Goal: Task Accomplishment & Management: Complete application form

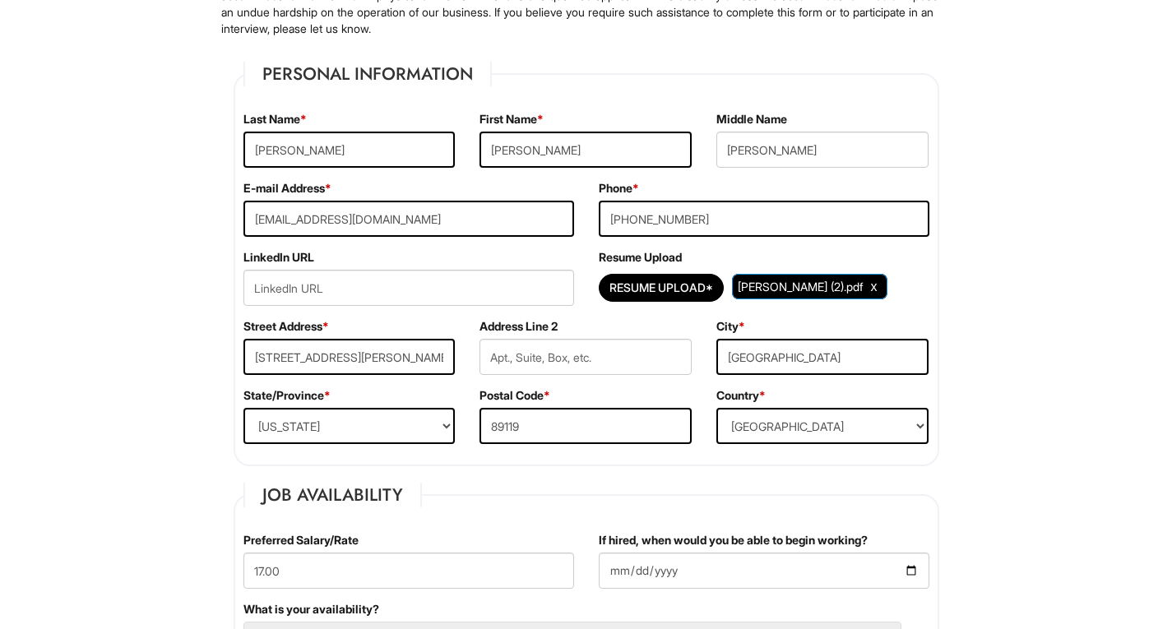
scroll to position [211, 0]
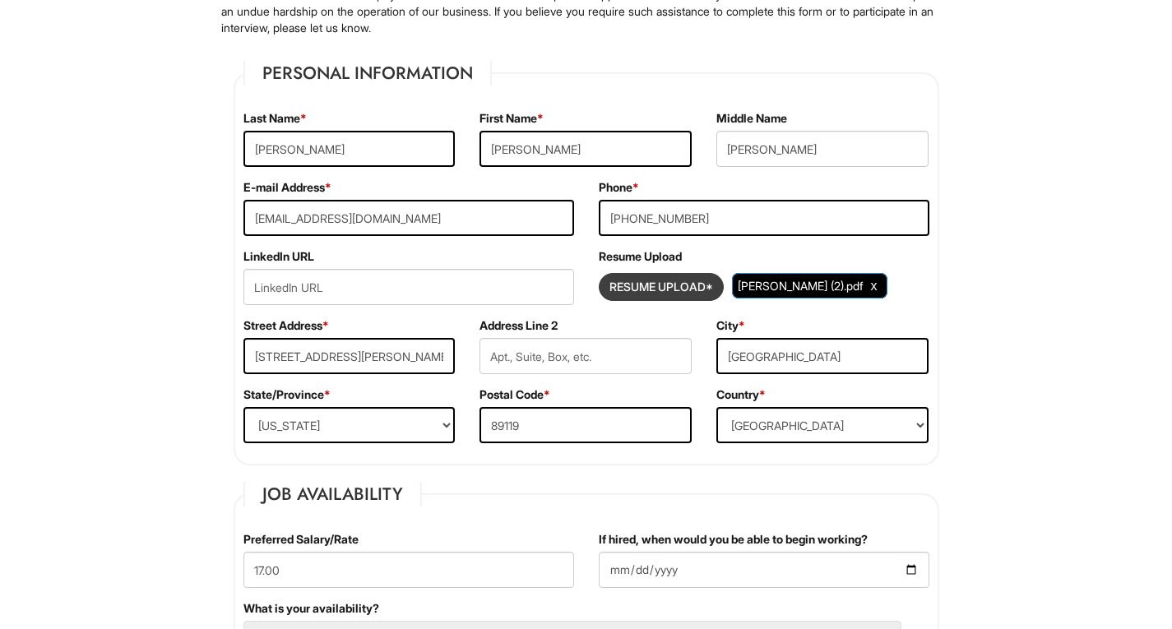
click at [697, 287] on input "Resume Upload*" at bounding box center [661, 287] width 123 height 26
click at [738, 293] on span "ANTHONY_CORDER_Resume (2).pdf" at bounding box center [800, 286] width 125 height 14
click at [871, 293] on span "Clear Uploaded File" at bounding box center [874, 286] width 7 height 14
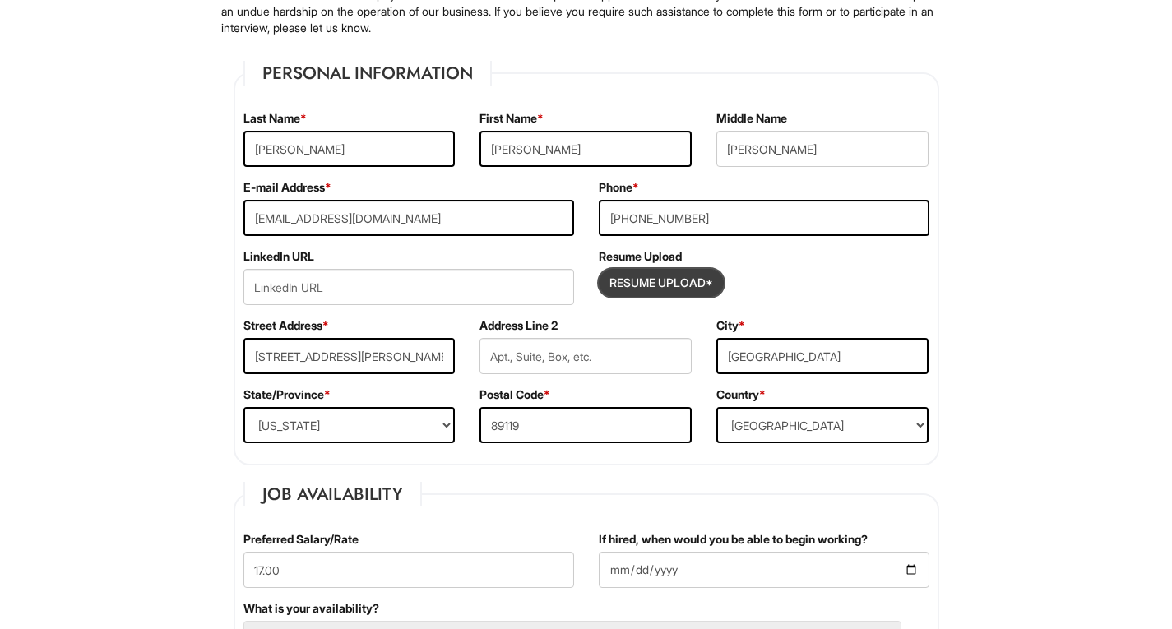
click at [680, 283] on input "Resume Upload*" at bounding box center [661, 283] width 123 height 26
type input "C:\fakepath\Anthony Patrick Corder's Resume (1).pdf"
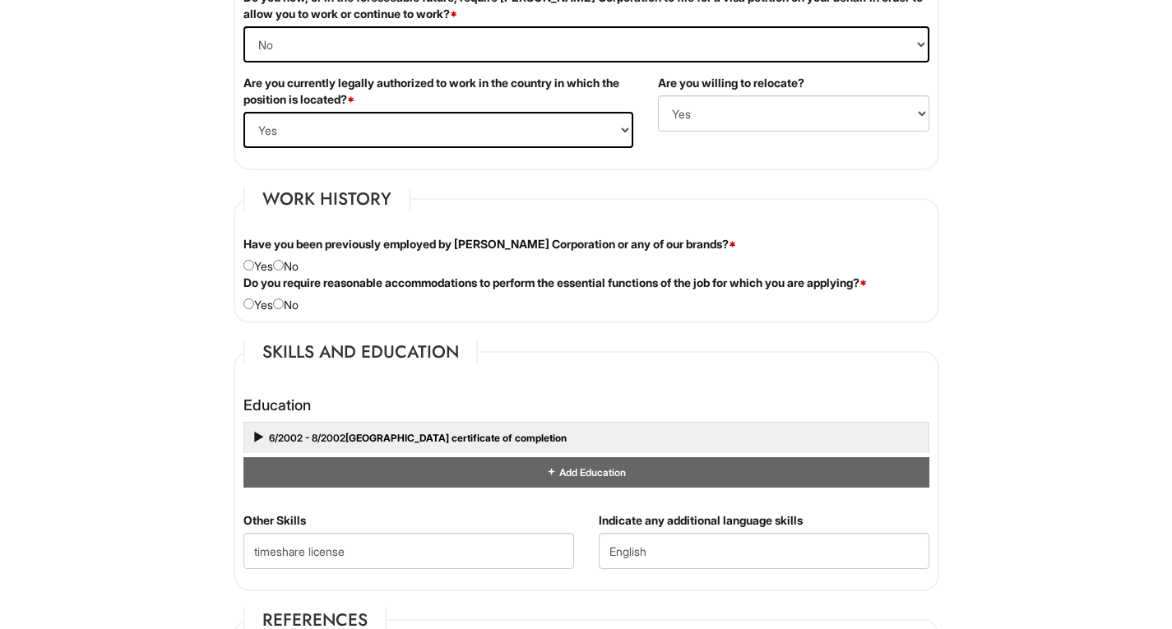
scroll to position [1195, 0]
click at [284, 263] on input "radio" at bounding box center [278, 264] width 11 height 11
radio input "true"
click at [284, 306] on input "radio" at bounding box center [278, 303] width 11 height 11
radio input "true"
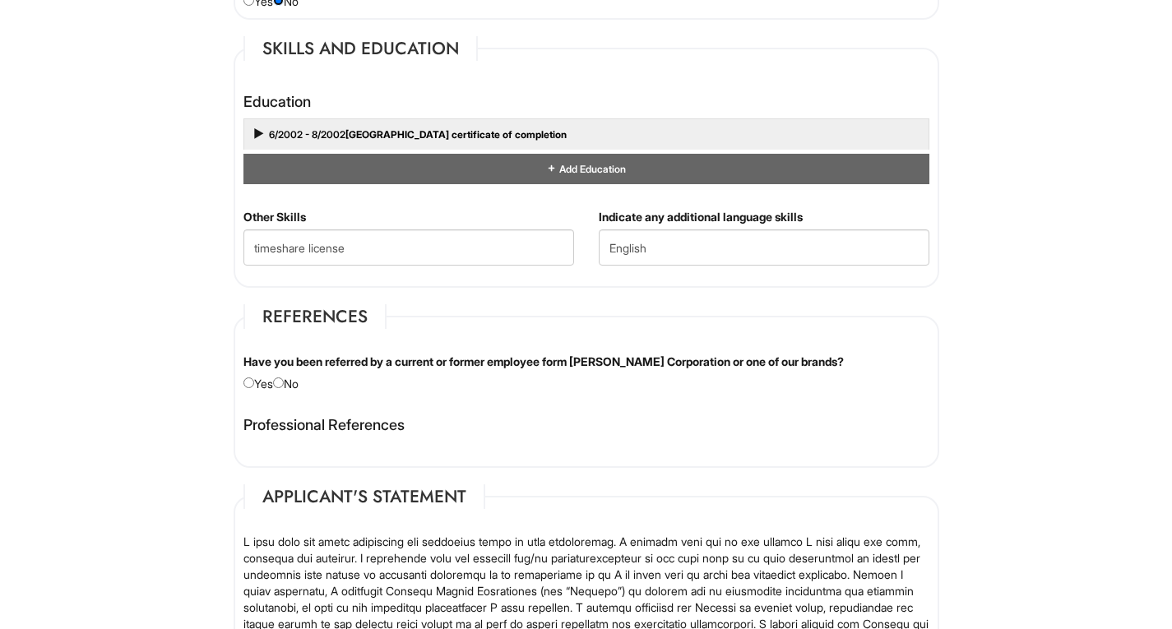
scroll to position [1499, 0]
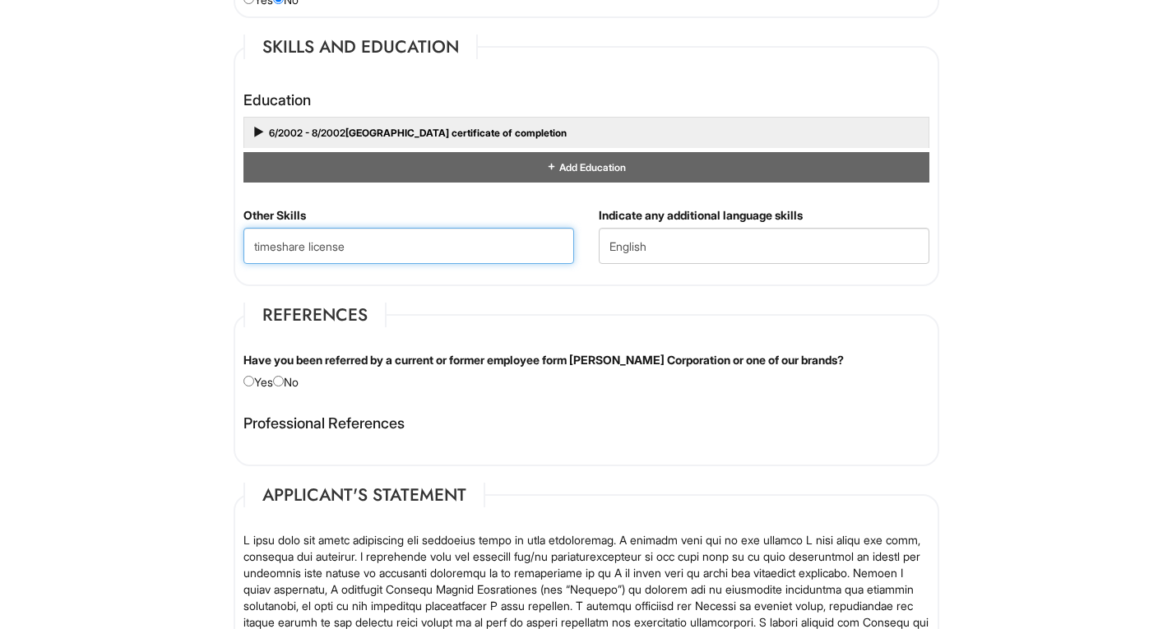
click at [255, 243] on Skills "timeshare license" at bounding box center [408, 246] width 331 height 36
click at [317, 246] on Skills "Timeshare license" at bounding box center [408, 246] width 331 height 36
drag, startPoint x: 317, startPoint y: 246, endPoint x: 368, endPoint y: 243, distance: 51.1
click at [317, 246] on Skills "Timeshare license" at bounding box center [408, 246] width 331 height 36
click at [374, 255] on Skills "Timeshare license" at bounding box center [408, 246] width 331 height 36
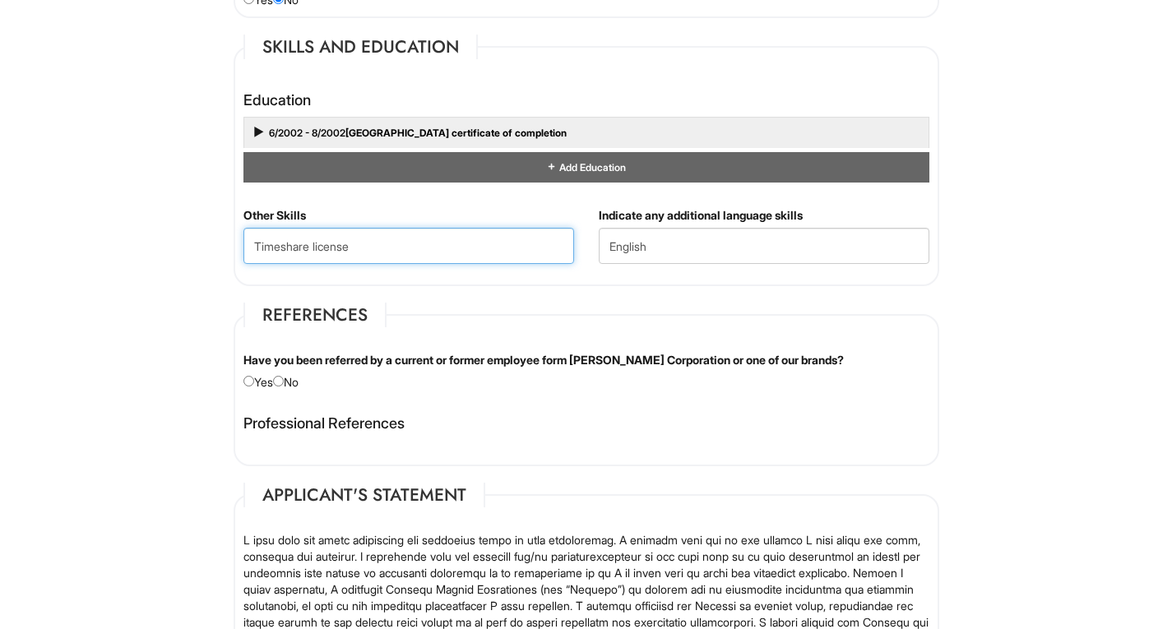
click at [312, 248] on Skills "Timeshare license" at bounding box center [408, 246] width 331 height 36
click at [314, 248] on Skills "Timeshare license" at bounding box center [408, 246] width 331 height 36
click at [405, 240] on Skills "Timeshare license" at bounding box center [408, 246] width 331 height 36
click at [318, 250] on Skills "Timeshare license" at bounding box center [408, 246] width 331 height 36
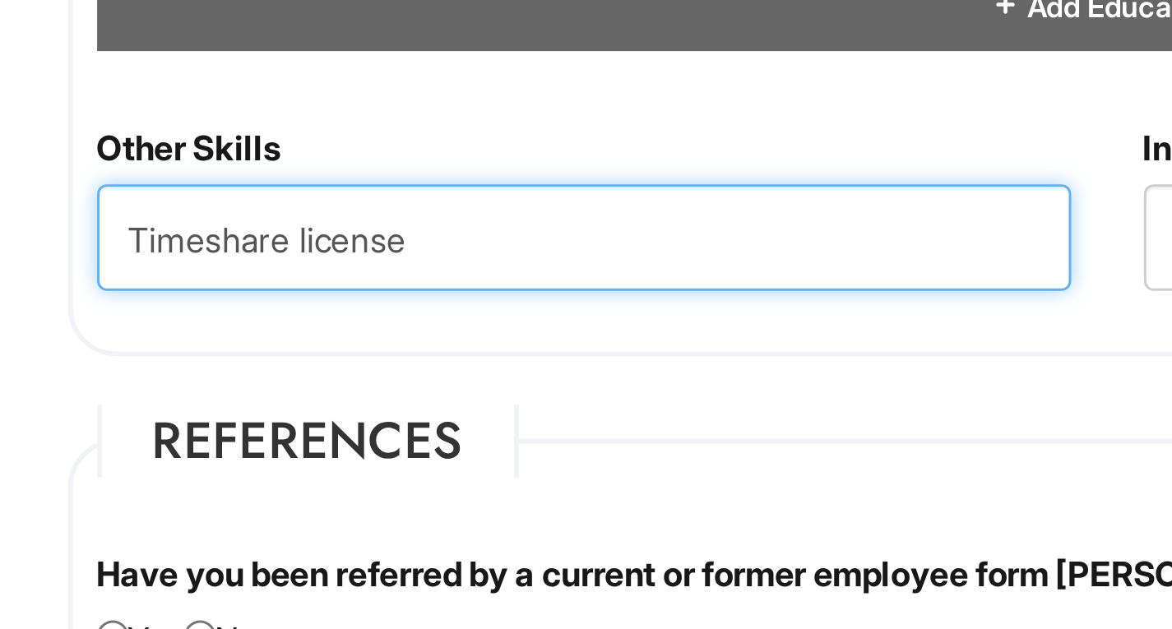
click at [317, 245] on Skills "Timeshare license" at bounding box center [408, 246] width 331 height 36
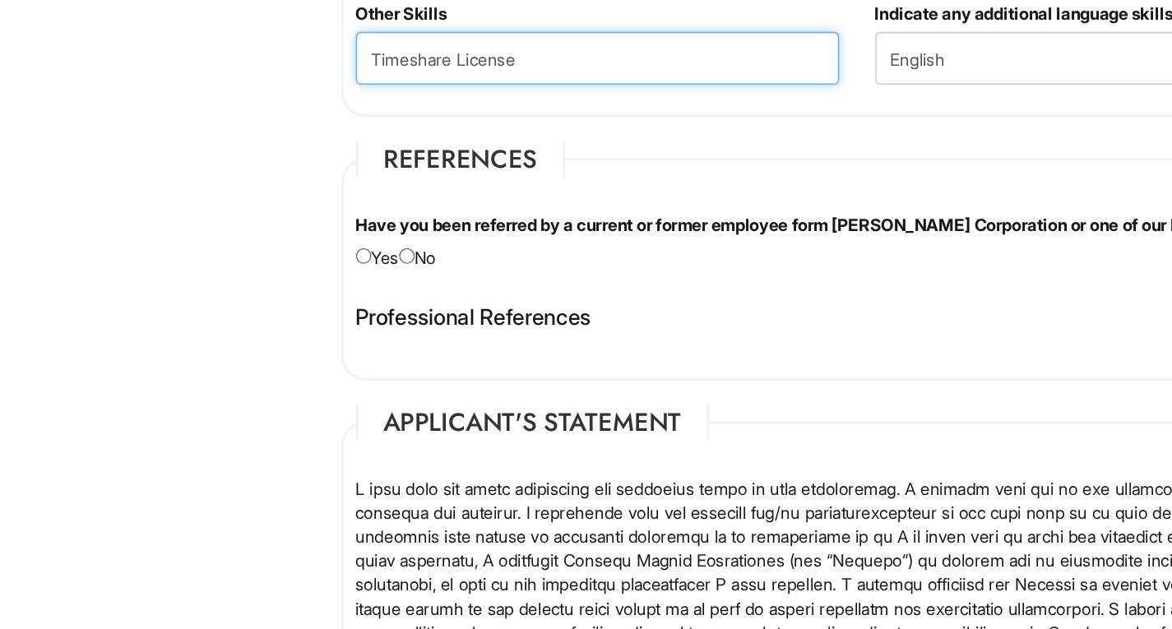
scroll to position [1506, 0]
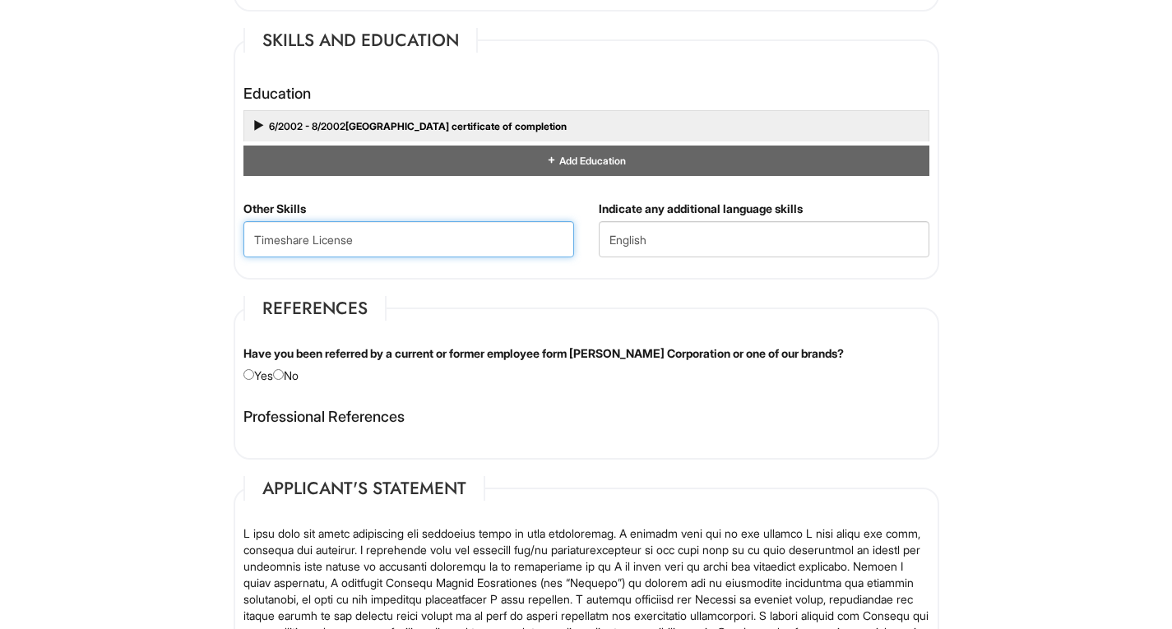
type Skills "Timeshare License"
click at [284, 375] on input "radio" at bounding box center [278, 374] width 11 height 11
radio input "true"
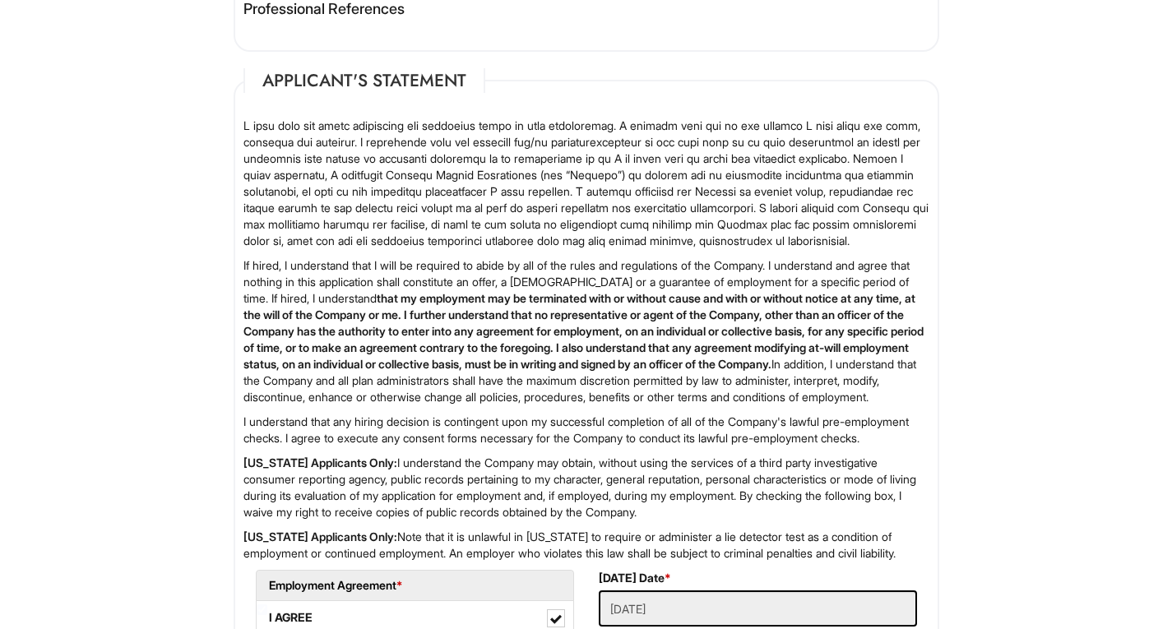
scroll to position [2192, 0]
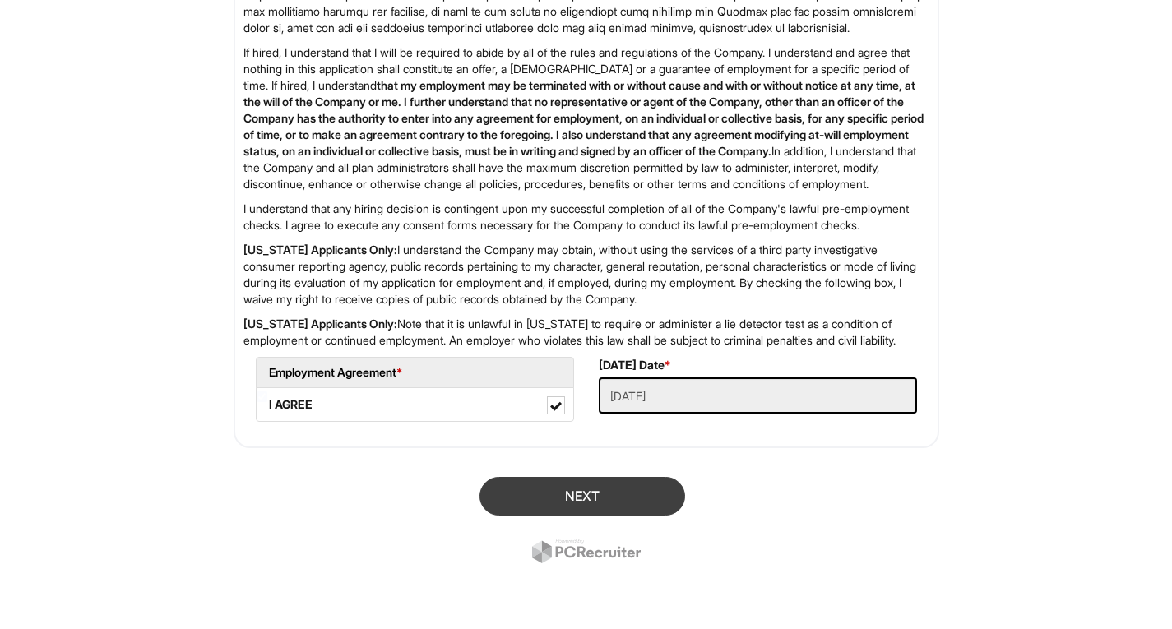
click at [592, 493] on button "Next" at bounding box center [582, 496] width 206 height 39
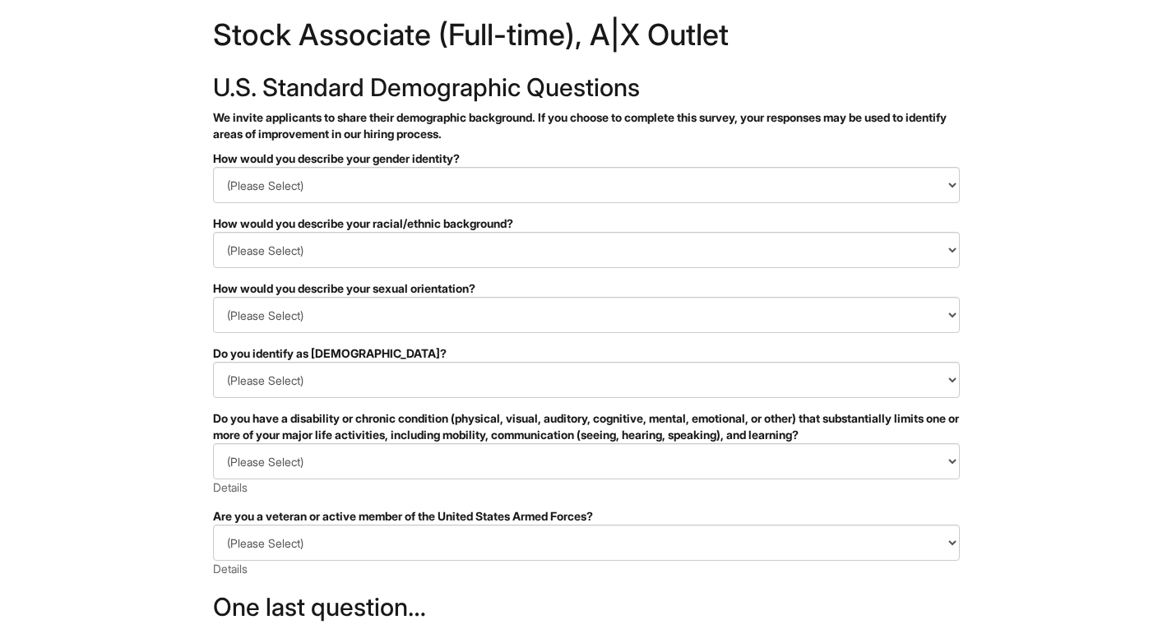
scroll to position [33, 0]
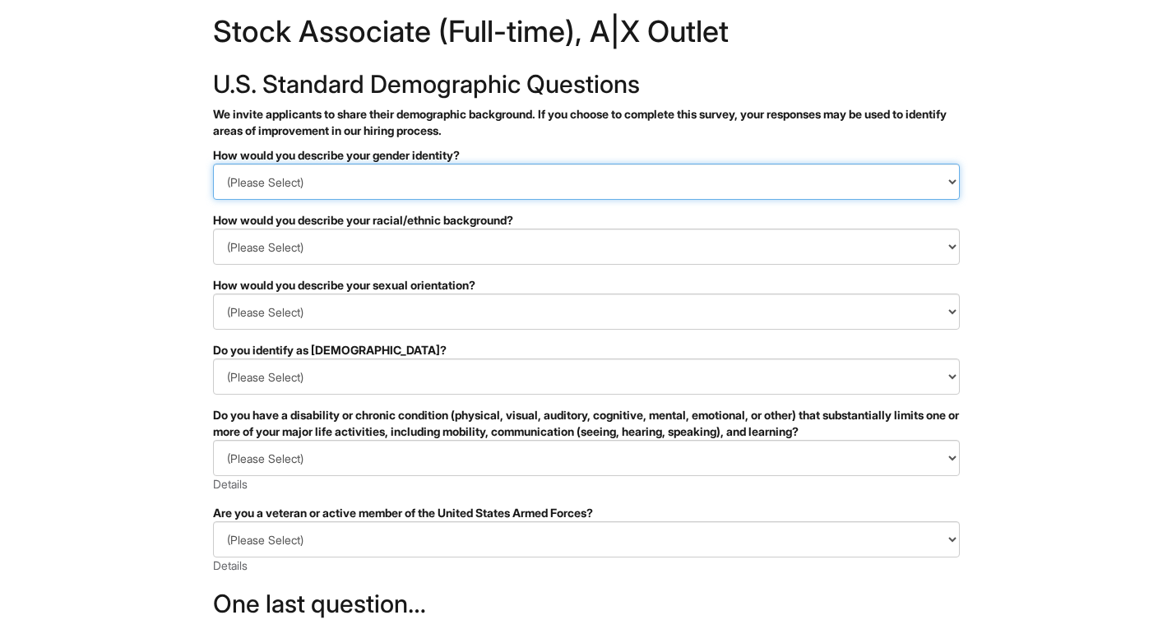
click at [344, 177] on select "(Please Select) Man Woman Non-binary I prefer to self-describe I don't wish to …" at bounding box center [586, 182] width 747 height 36
select select "Man"
click at [213, 164] on select "(Please Select) Man Woman Non-binary I prefer to self-describe I don't wish to …" at bounding box center [586, 182] width 747 height 36
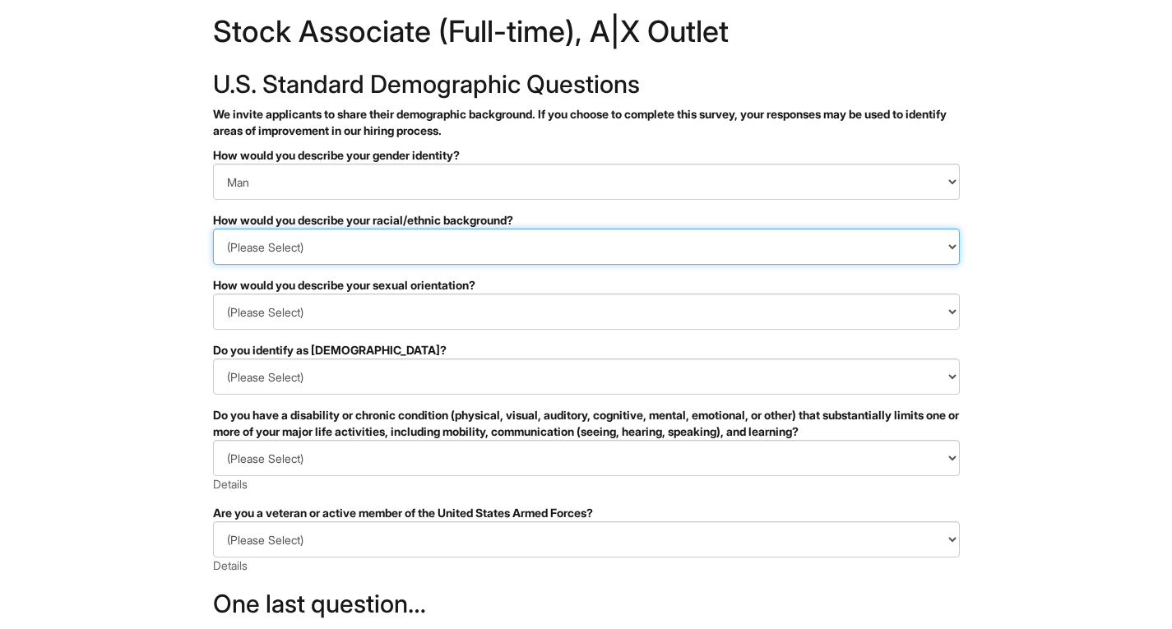
click at [350, 242] on select "(Please Select) Black or of African descent East Asian Hispanic, Latinx or of S…" at bounding box center [586, 247] width 747 height 36
select select "White or European"
click at [213, 229] on select "(Please Select) Black or of African descent East Asian Hispanic, Latinx or of S…" at bounding box center [586, 247] width 747 height 36
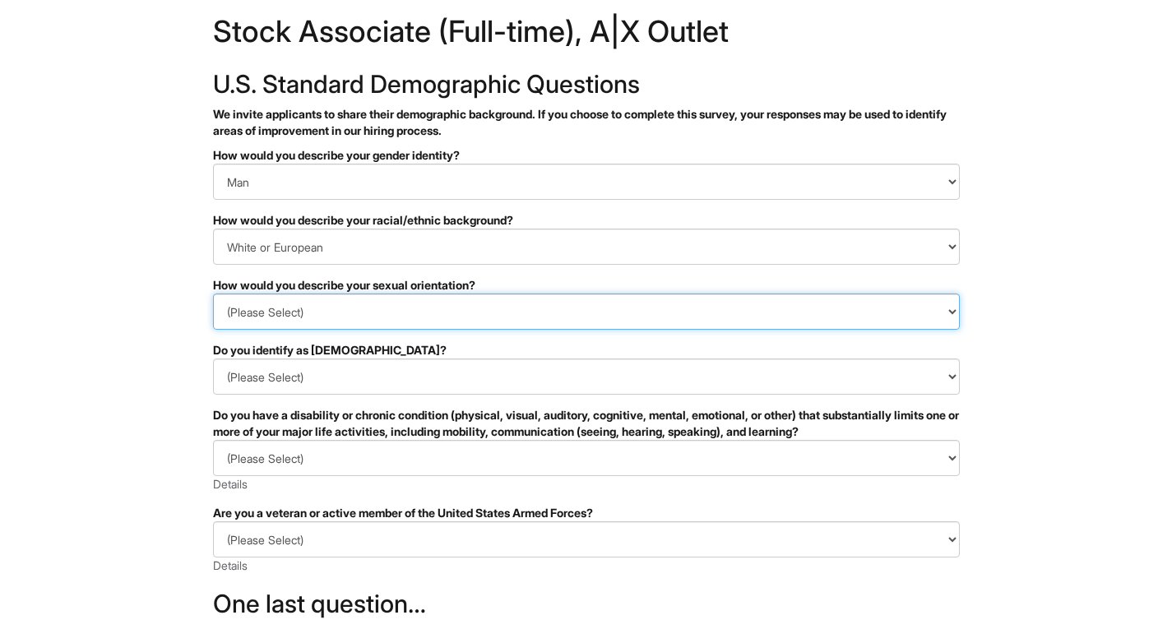
click at [379, 318] on select "(Please Select) Asexual Bisexual and/or pansexual Gay Heterosexual Lesbian Quee…" at bounding box center [586, 312] width 747 height 36
select select "Gay"
click at [213, 294] on select "(Please Select) Asexual Bisexual and/or pansexual Gay Heterosexual Lesbian Quee…" at bounding box center [586, 312] width 747 height 36
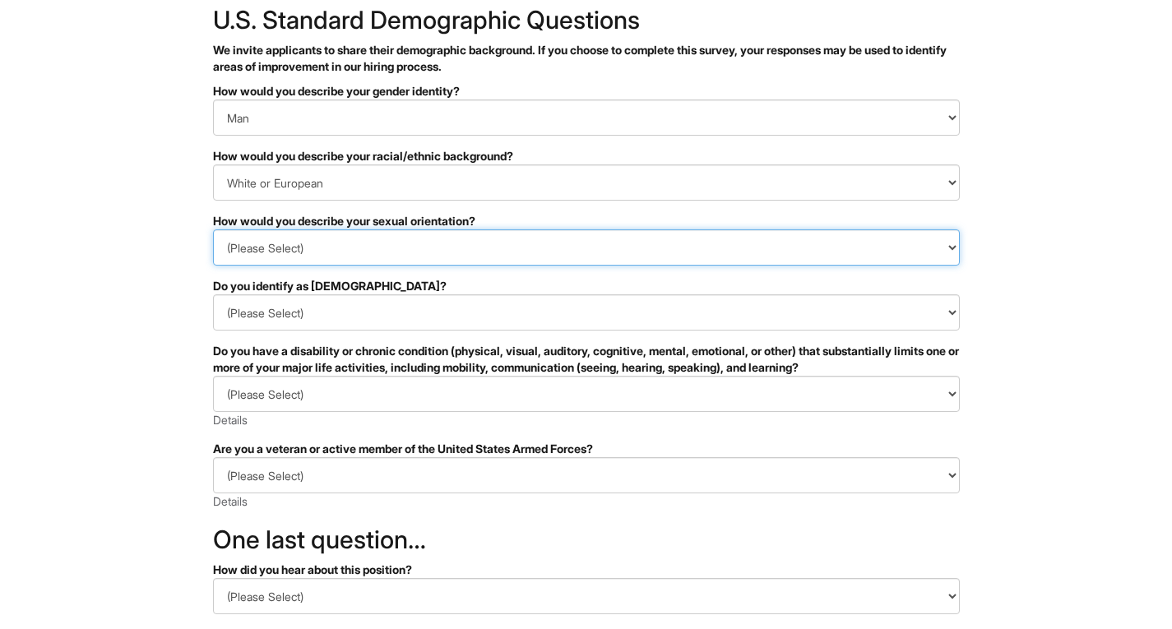
scroll to position [98, 0]
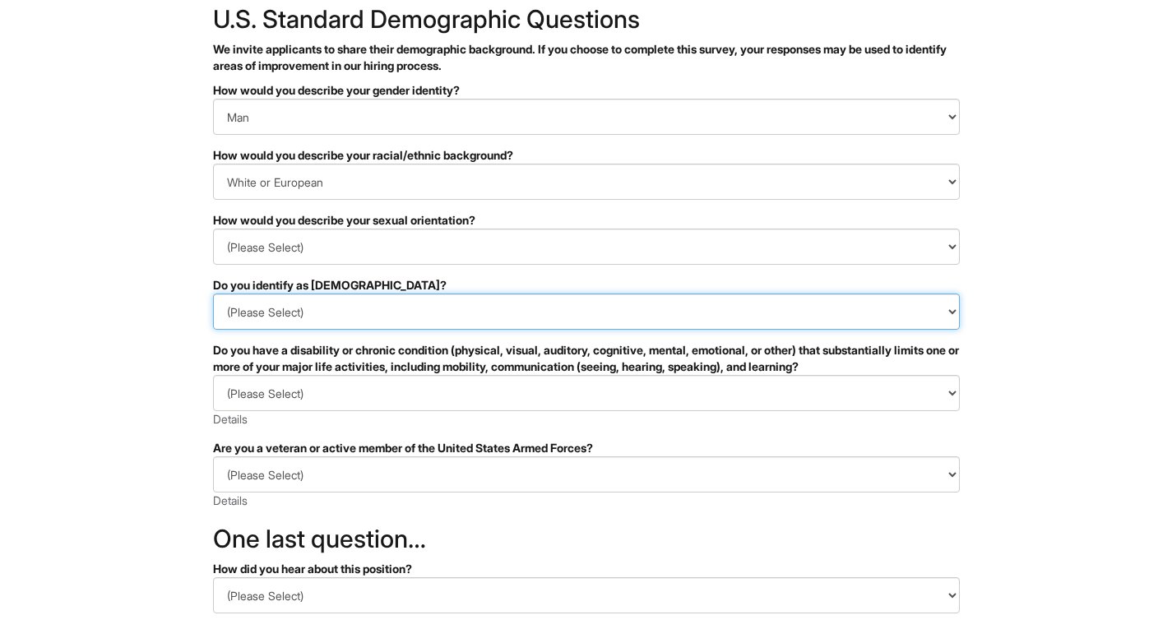
click at [338, 316] on select "(Please Select) Yes No I prefer to self-describe I don't wish to answer" at bounding box center [586, 312] width 747 height 36
select select "No"
click at [213, 294] on select "(Please Select) Yes No I prefer to self-describe I don't wish to answer" at bounding box center [586, 312] width 747 height 36
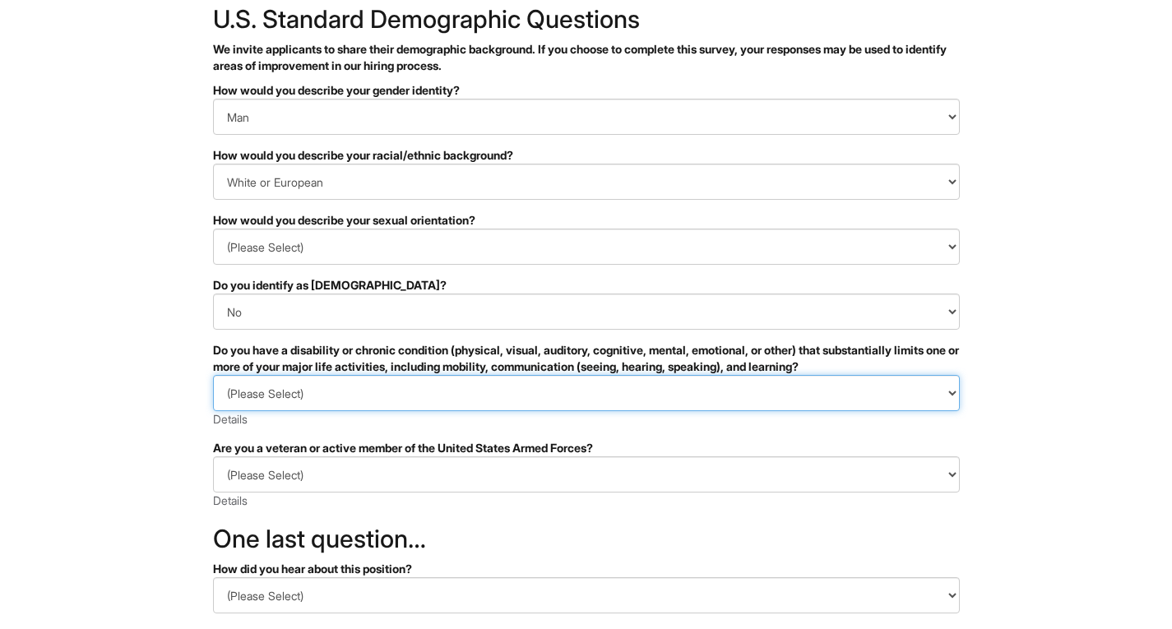
click at [388, 401] on select "(Please Select) YES, I HAVE A DISABILITY (or previously had a disability) NO, I…" at bounding box center [586, 393] width 747 height 36
select select "NO, I DON'T HAVE A DISABILITY"
click at [213, 375] on select "(Please Select) YES, I HAVE A DISABILITY (or previously had a disability) NO, I…" at bounding box center [586, 393] width 747 height 36
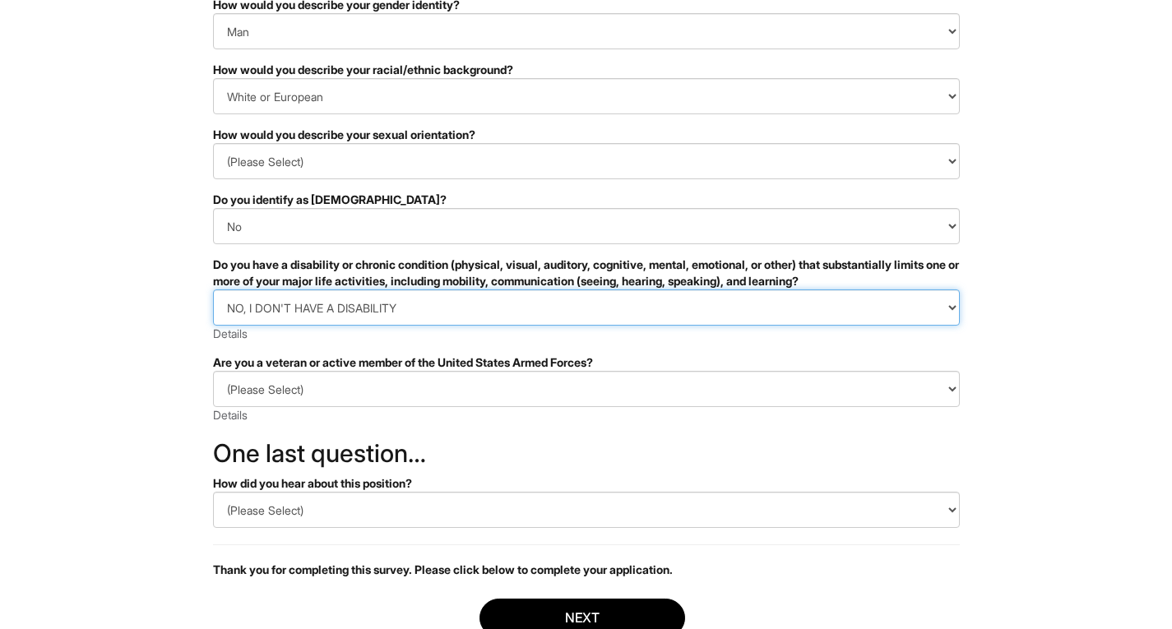
scroll to position [185, 0]
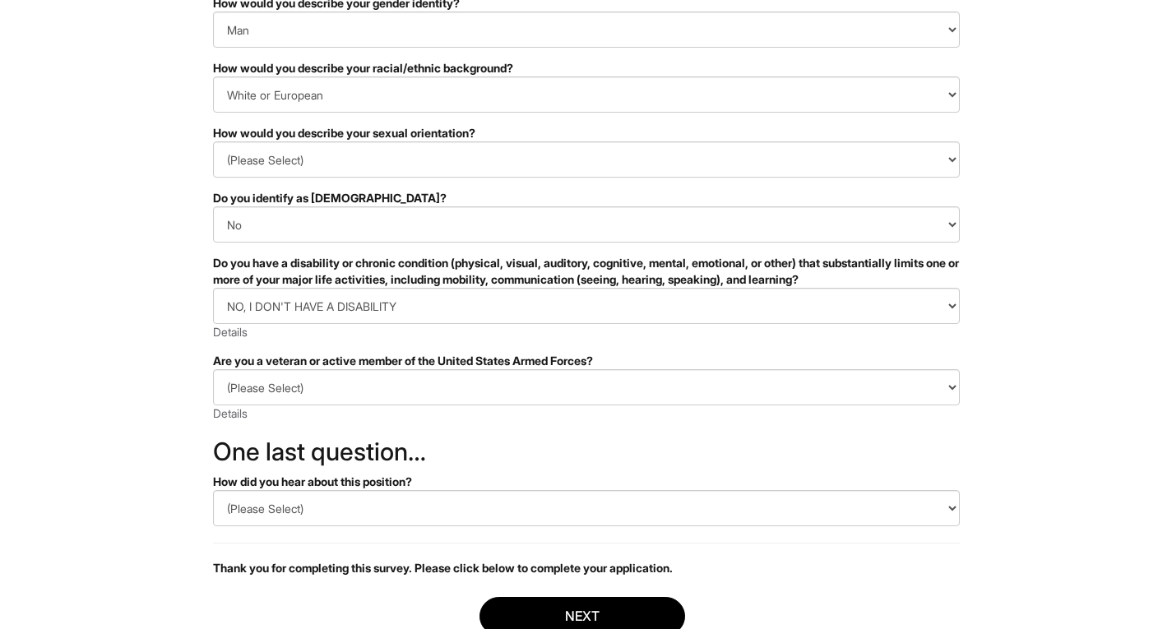
click at [386, 411] on div "(Please Select) I IDENTIFY AS ONE OR MORE OF THE CLASSIFICATIONS OF PROTECTED V…" at bounding box center [586, 395] width 747 height 53
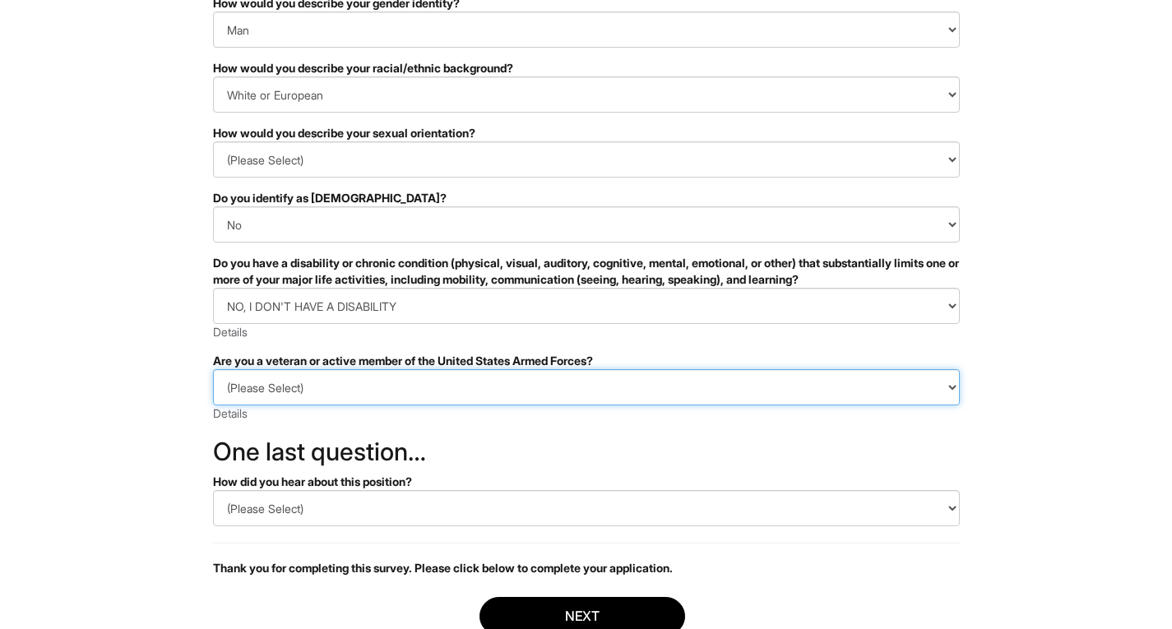
click at [387, 391] on select "(Please Select) I IDENTIFY AS ONE OR MORE OF THE CLASSIFICATIONS OF PROTECTED V…" at bounding box center [586, 387] width 747 height 36
select select "I AM NOT A PROTECTED VETERAN"
click at [213, 369] on select "(Please Select) I IDENTIFY AS ONE OR MORE OF THE CLASSIFICATIONS OF PROTECTED V…" at bounding box center [586, 387] width 747 height 36
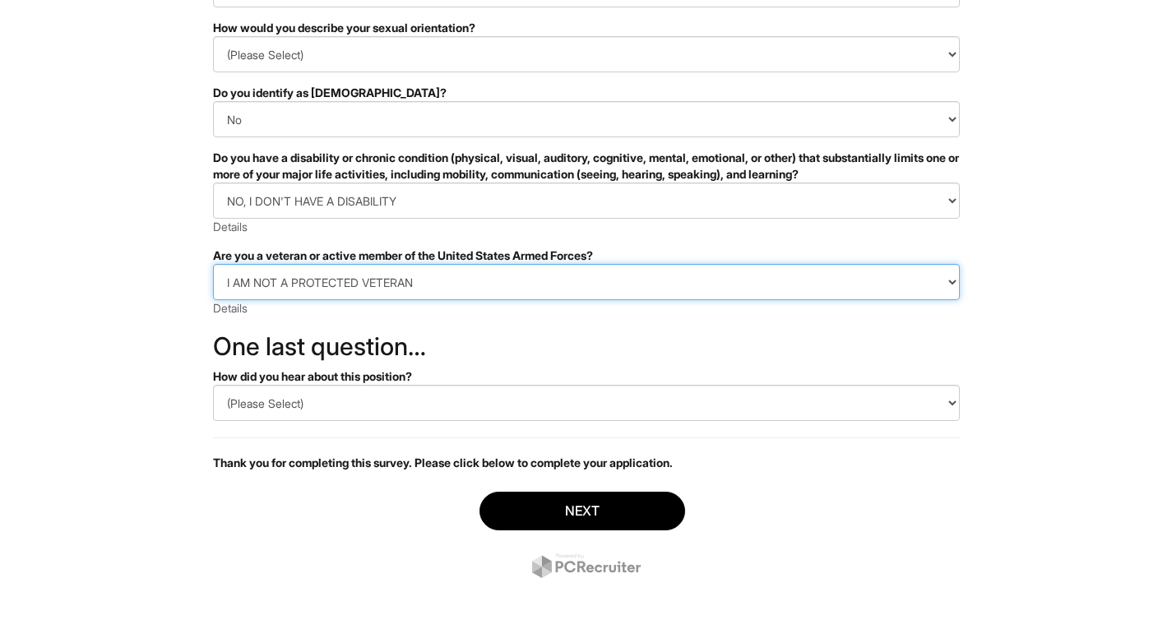
scroll to position [297, 0]
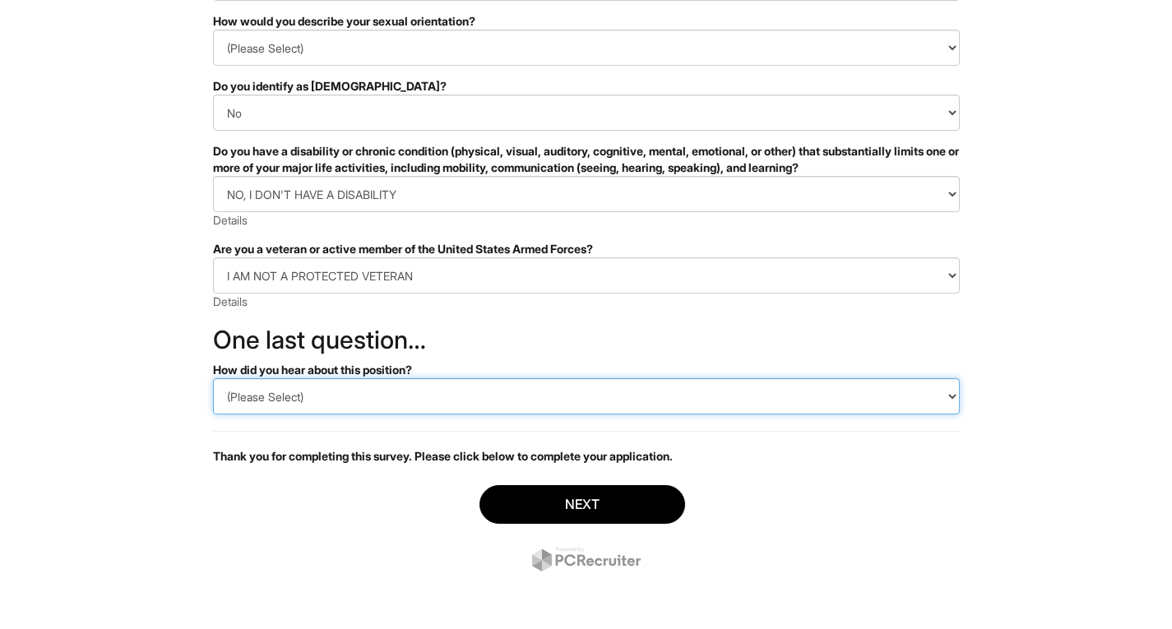
click at [358, 391] on select "(Please Select) CareerBuilder Indeed LinkedIn Monster Referral Other" at bounding box center [586, 396] width 747 height 36
select select "Other"
click at [213, 378] on select "(Please Select) CareerBuilder Indeed LinkedIn Monster Referral Other" at bounding box center [586, 396] width 747 height 36
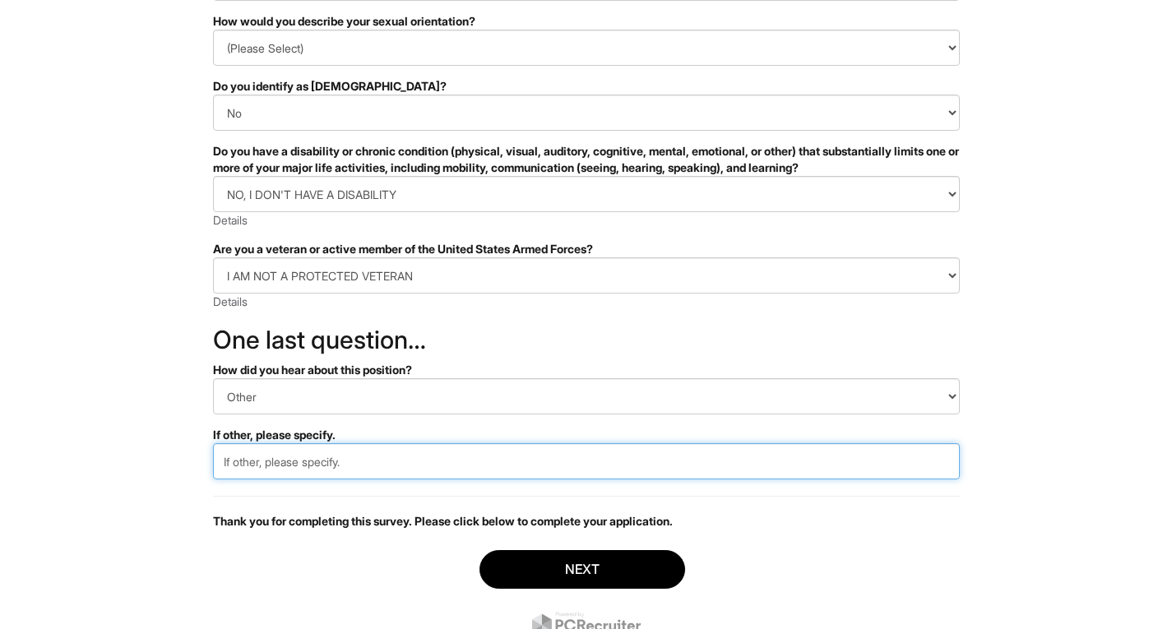
click at [344, 469] on input "text" at bounding box center [586, 461] width 747 height 36
type input "Company Website"
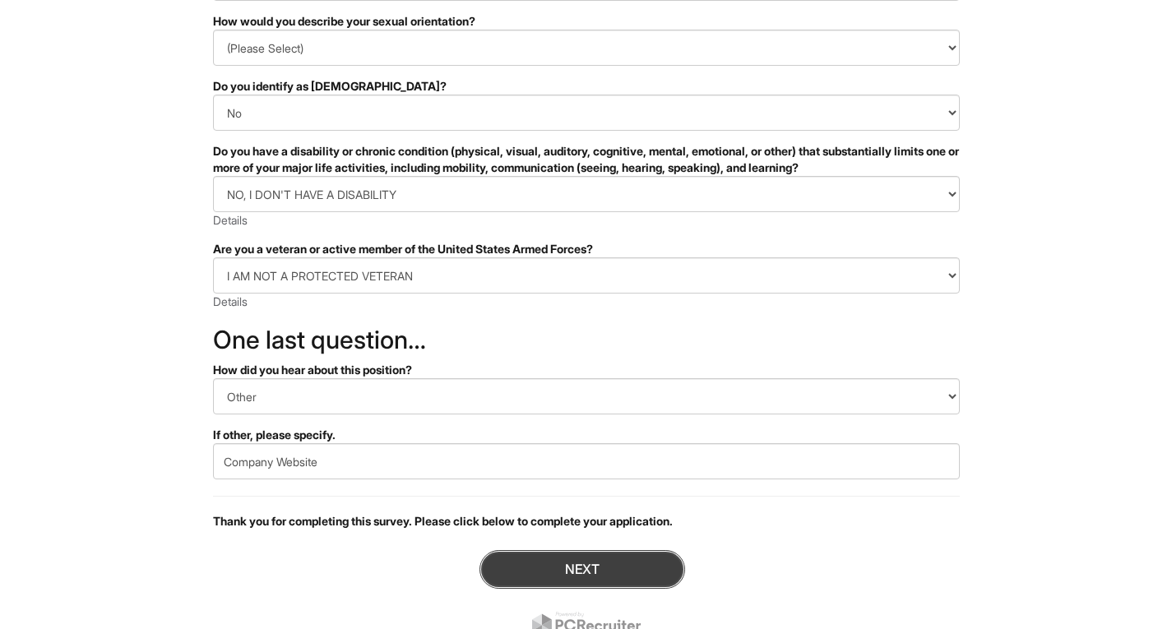
click at [543, 567] on button "Next" at bounding box center [582, 569] width 206 height 39
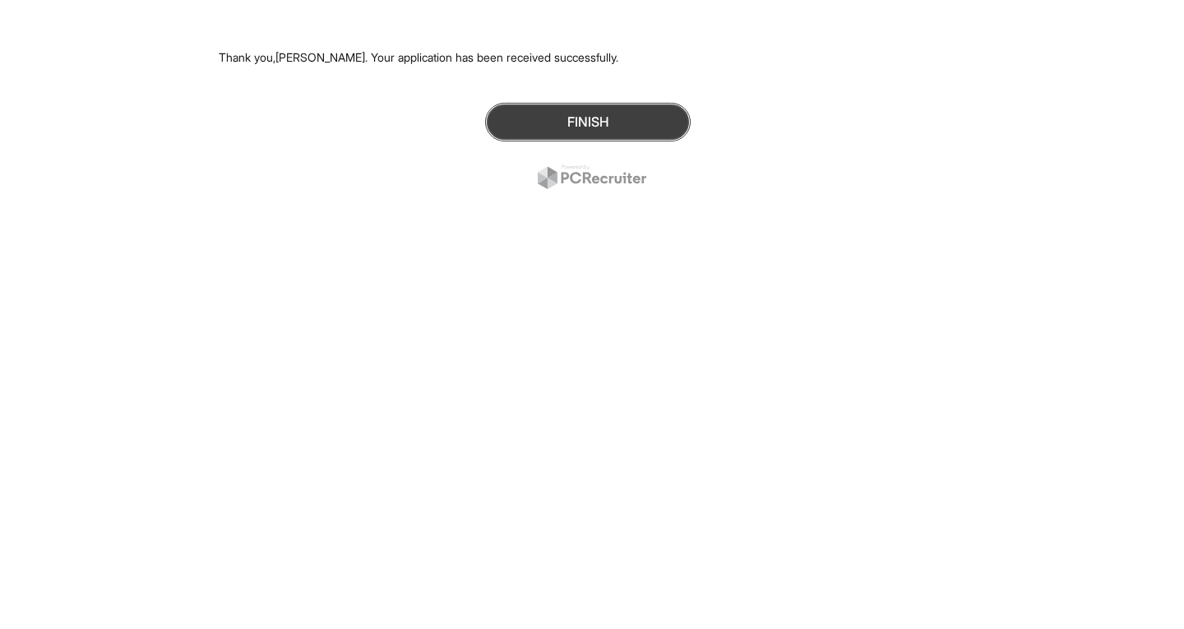
click at [617, 129] on button "Finish" at bounding box center [588, 122] width 206 height 39
